Goal: Task Accomplishment & Management: Manage account settings

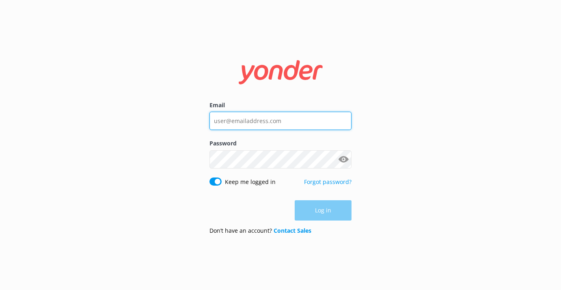
type input "[DOMAIN_NAME][EMAIL_ADDRESS][DOMAIN_NAME]"
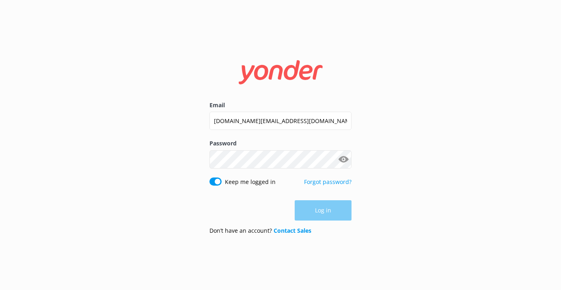
click at [155, 154] on div "Email [DOMAIN_NAME][EMAIL_ADDRESS][DOMAIN_NAME] Password Show password Keep me …" at bounding box center [280, 145] width 561 height 290
drag, startPoint x: 322, startPoint y: 205, endPoint x: 311, endPoint y: 205, distance: 11.0
click at [322, 205] on button "Log in" at bounding box center [322, 210] width 57 height 20
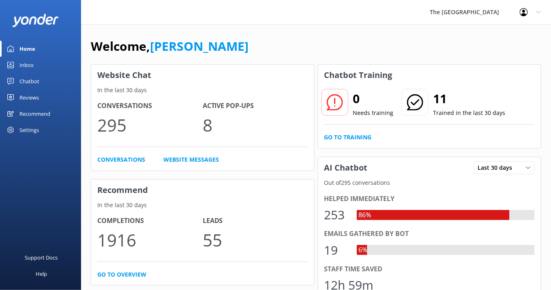
click at [28, 66] on div "Inbox" at bounding box center [26, 65] width 14 height 16
